Goal: Find specific page/section: Find specific page/section

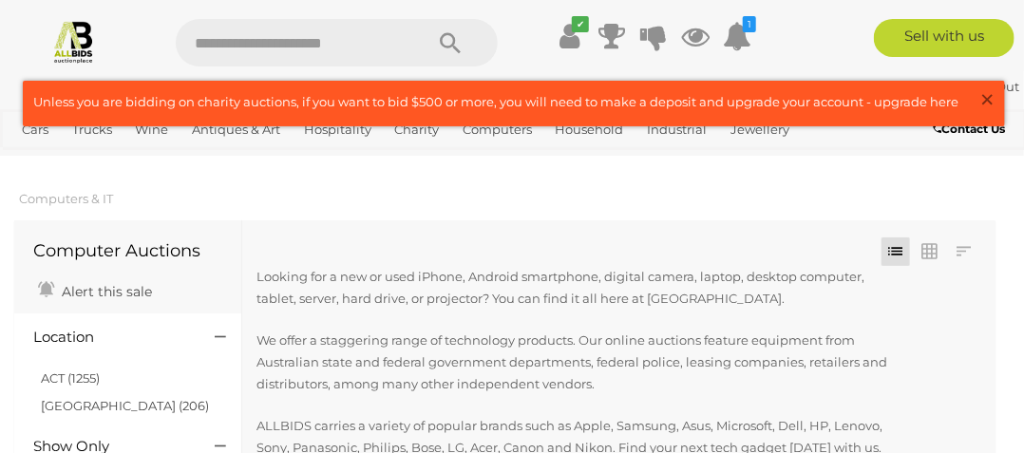
click at [989, 99] on span "×" at bounding box center [987, 99] width 17 height 37
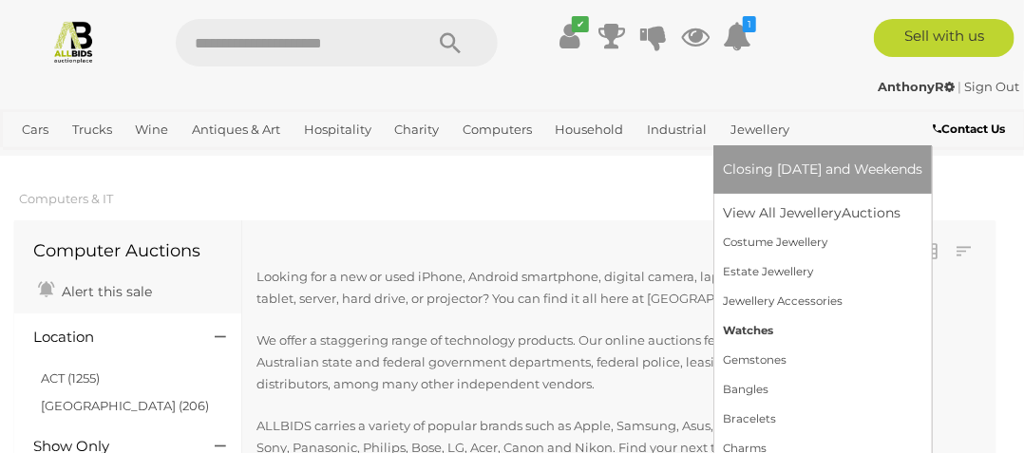
click at [740, 332] on link "Watches" at bounding box center [823, 330] width 200 height 29
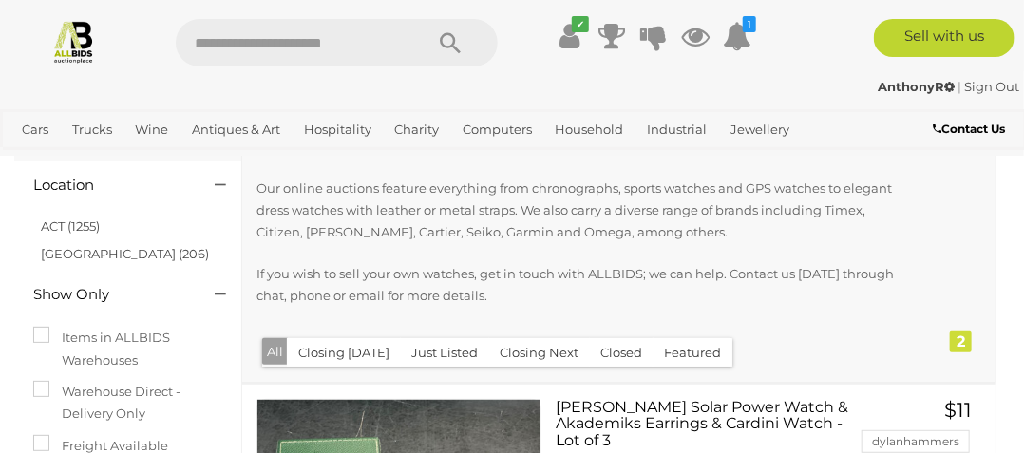
scroll to position [57, 0]
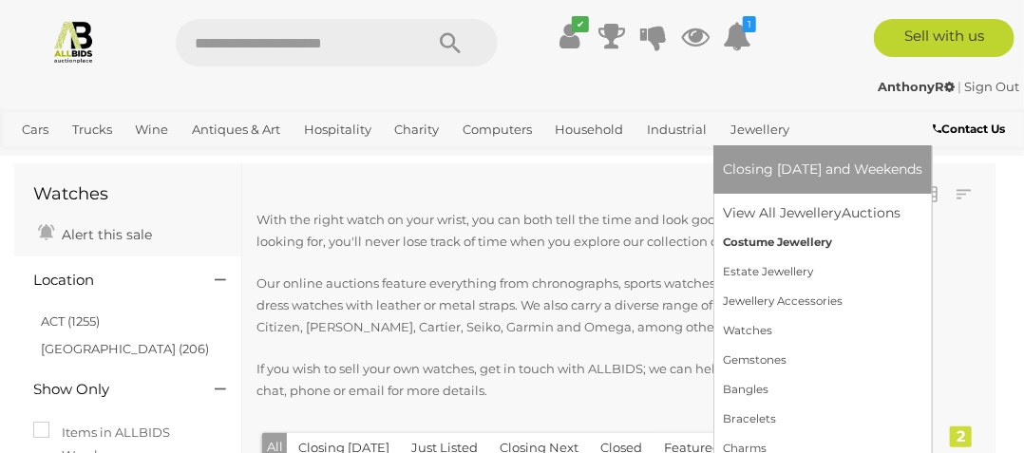
click at [750, 241] on link "Costume Jewellery" at bounding box center [823, 242] width 200 height 29
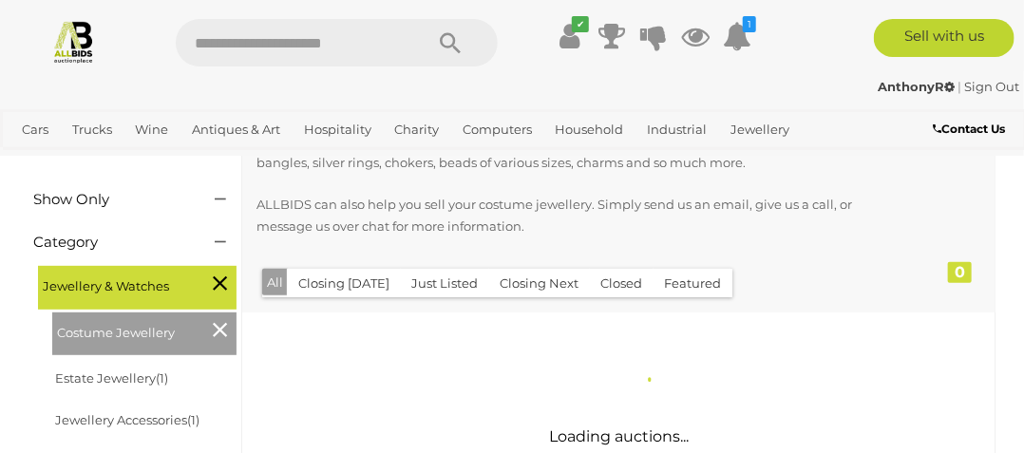
scroll to position [285, 0]
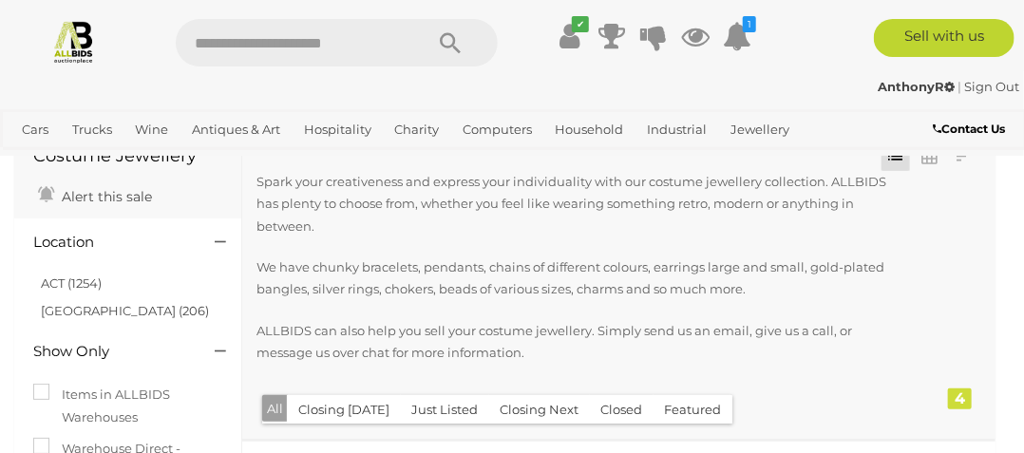
scroll to position [190, 0]
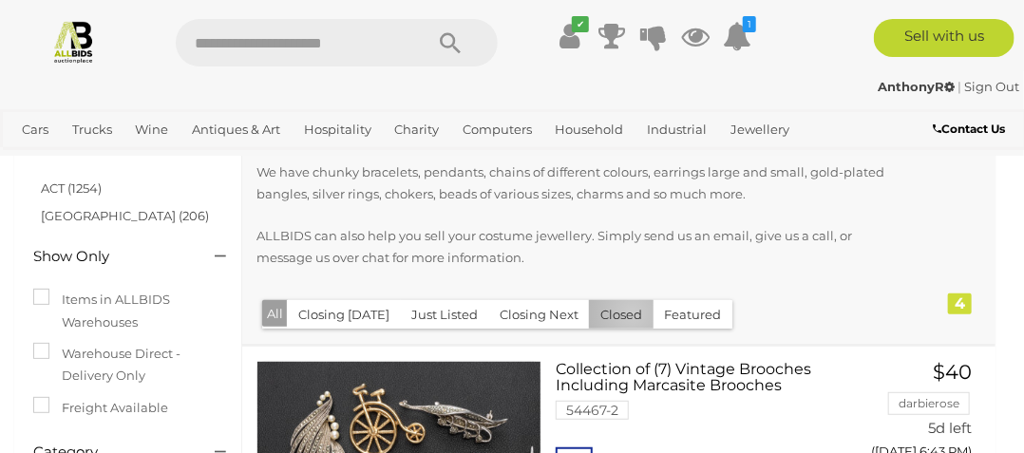
click at [621, 300] on button "Closed" at bounding box center [621, 314] width 65 height 29
